Goal: Information Seeking & Learning: Learn about a topic

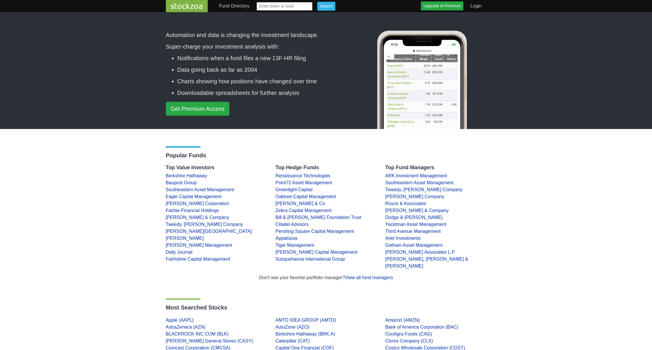
scroll to position [38, 0]
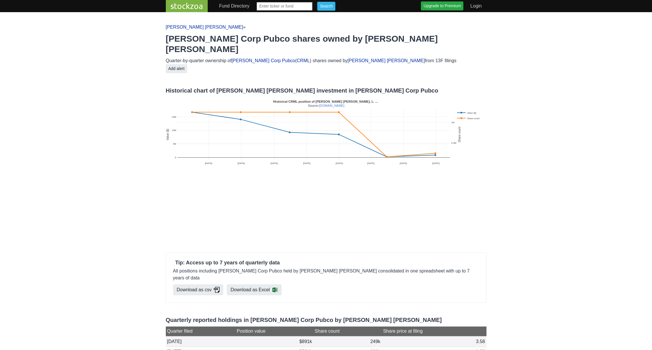
click at [72, 106] on body "stockzoa Fund Directory 1-9 A B C D E F G H I J K L M N O P Q R S T U V W X-Z S…" at bounding box center [326, 315] width 652 height 631
click at [43, 132] on body "stockzoa Fund Directory 1-9 A B C D E F G H I J K L M N O P Q R S T U V W X-Z S…" at bounding box center [326, 315] width 652 height 631
click at [146, 222] on body "stockzoa Fund Directory 1-9 A B C D E F G H I J K L M N O P Q R S T U V W X-Z S…" at bounding box center [326, 315] width 652 height 631
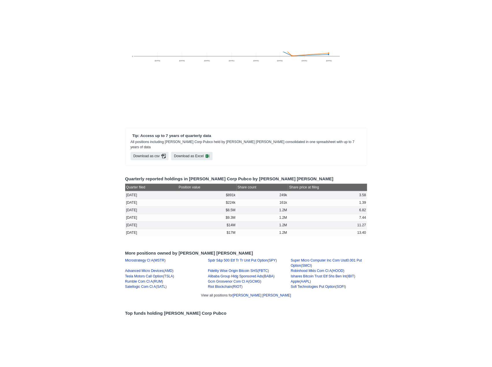
scroll to position [145, 0]
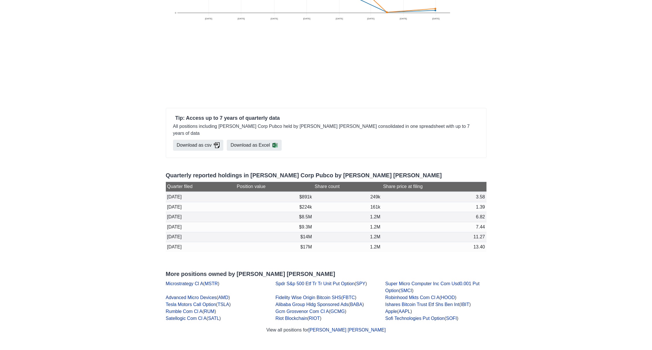
drag, startPoint x: 122, startPoint y: 204, endPoint x: 221, endPoint y: 105, distance: 139.2
click at [123, 199] on body "stockzoa Fund Directory 1-9 A B C D E F G H I J K L M N O P Q R S T U V W X-Z S…" at bounding box center [326, 170] width 652 height 631
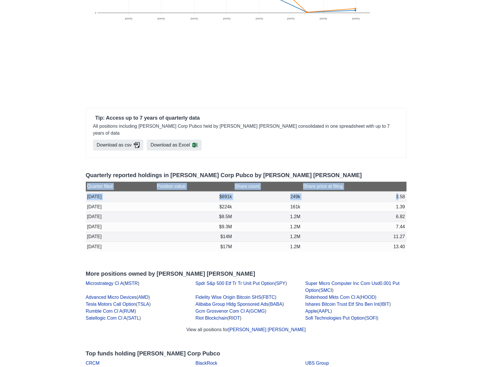
drag, startPoint x: 396, startPoint y: 181, endPoint x: 413, endPoint y: 184, distance: 17.5
click at [413, 184] on body "stockzoa Fund Directory 1-9 A B C D E F G H I J K L M N O P Q R S T U V W X-Z S…" at bounding box center [246, 170] width 492 height 631
click at [396, 242] on td "13.40" at bounding box center [354, 247] width 105 height 10
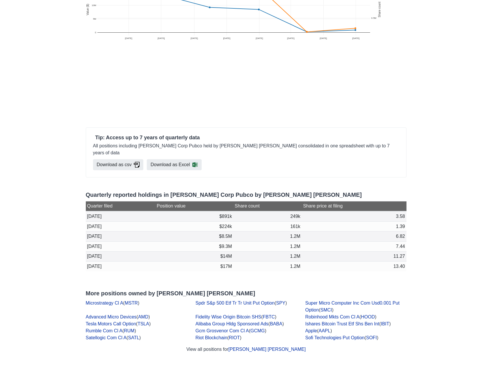
scroll to position [116, 0]
